Goal: Information Seeking & Learning: Check status

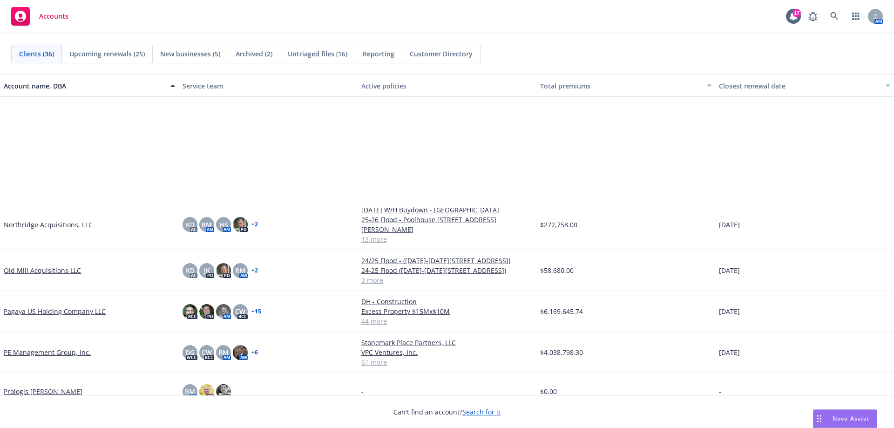
scroll to position [931, 0]
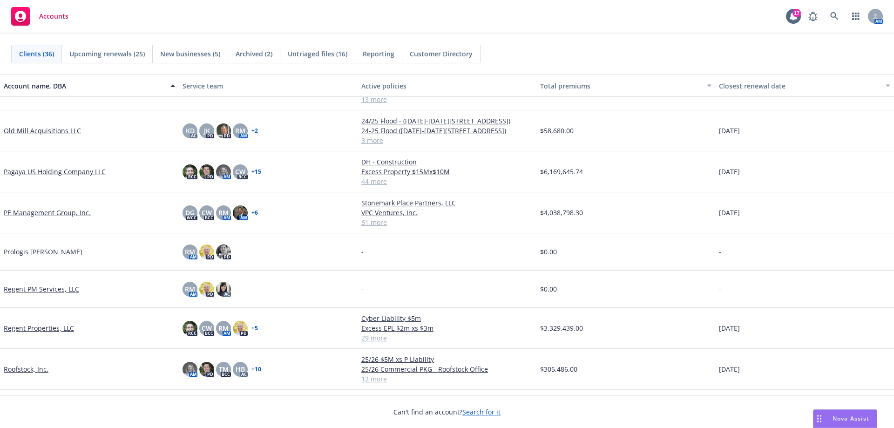
click at [35, 323] on link "Regent Properties, LLC" at bounding box center [39, 328] width 70 height 10
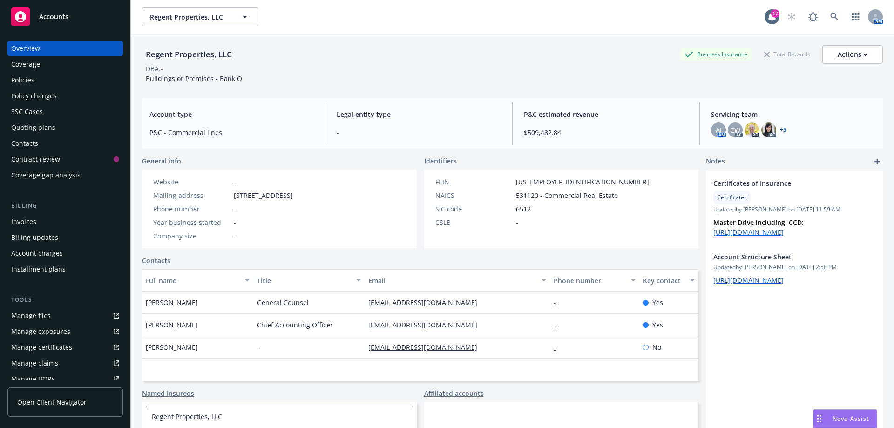
click at [40, 94] on div "Policy changes" at bounding box center [34, 95] width 46 height 15
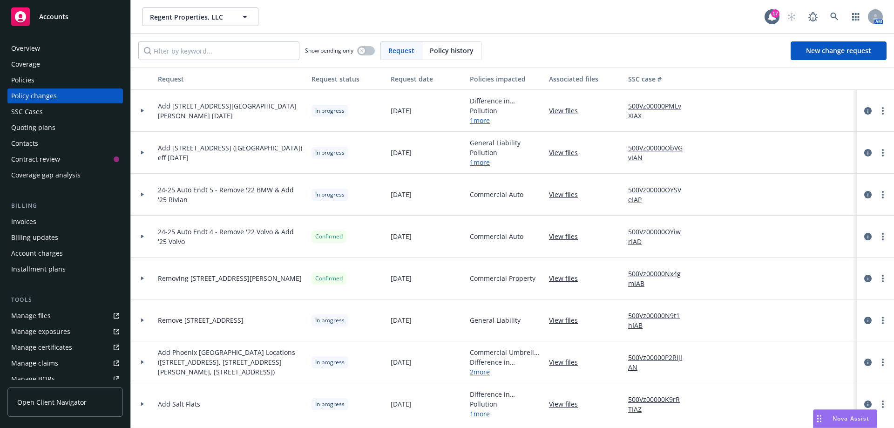
click at [484, 121] on link "1 more" at bounding box center [506, 120] width 72 height 10
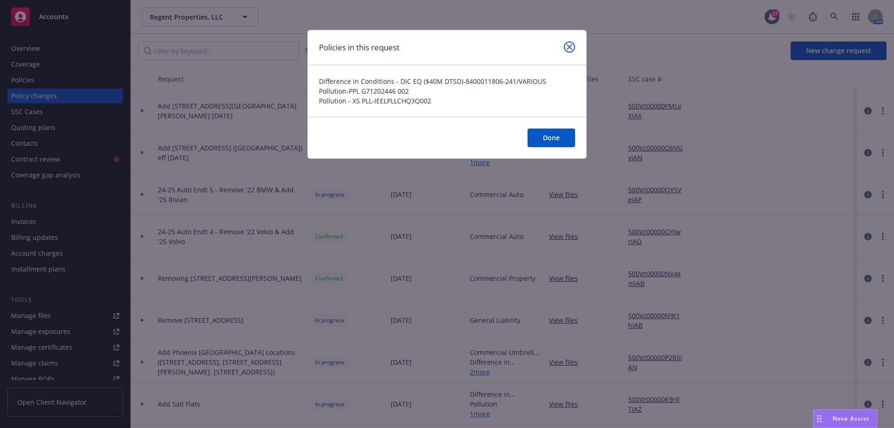
click at [574, 47] on link "close" at bounding box center [569, 46] width 11 height 11
